Goal: Find specific page/section

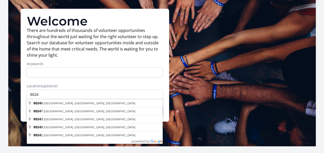
scroll to position [56, 0]
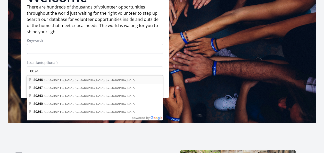
type input "Denver, CO 80246, USA"
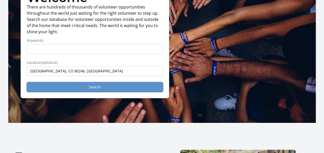
click at [56, 84] on button "Search" at bounding box center [95, 87] width 136 height 10
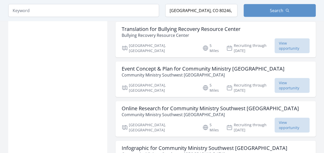
scroll to position [619, 0]
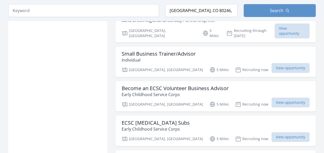
scroll to position [1035, 0]
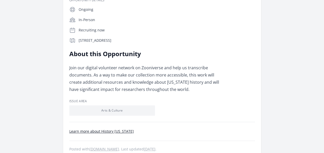
scroll to position [63, 0]
